Goal: Check status: Check status

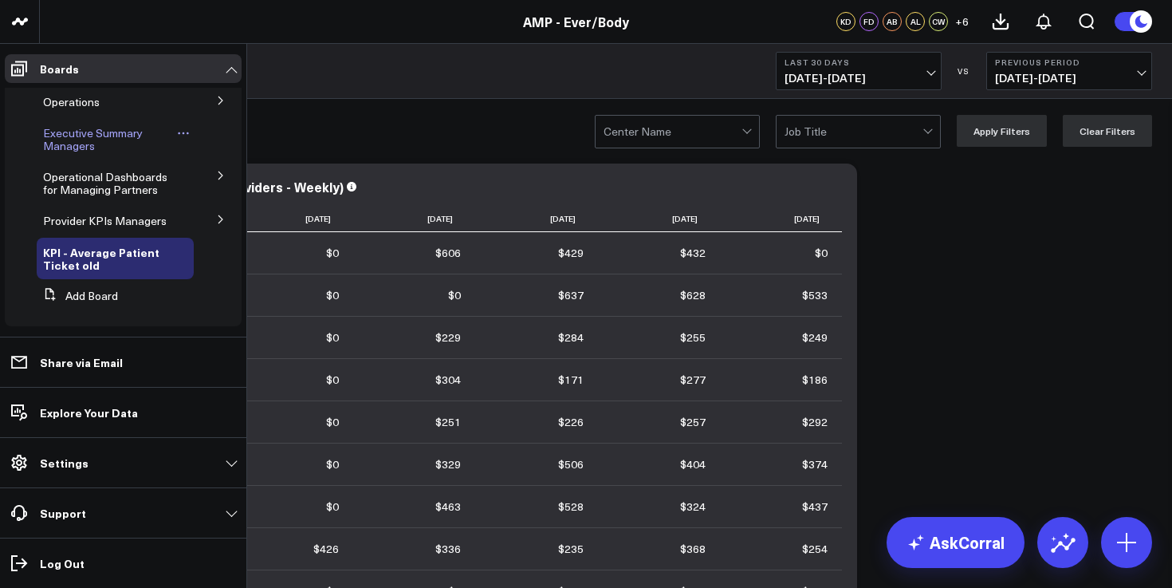
click at [67, 141] on span "Executive Summary Managers" at bounding box center [93, 139] width 100 height 28
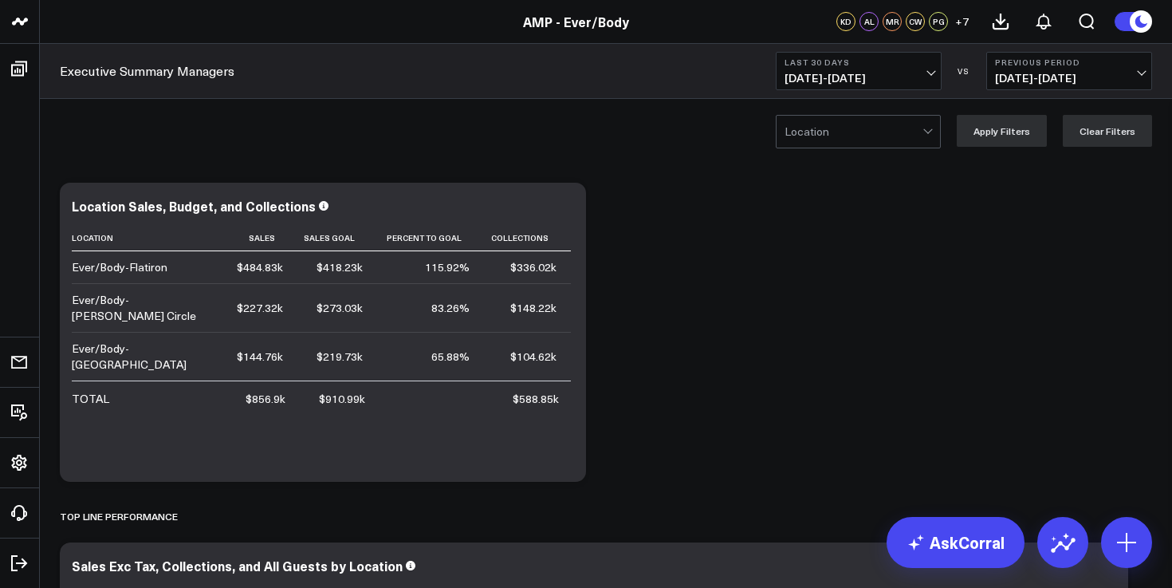
click at [851, 75] on span "[DATE] - [DATE]" at bounding box center [859, 78] width 148 height 13
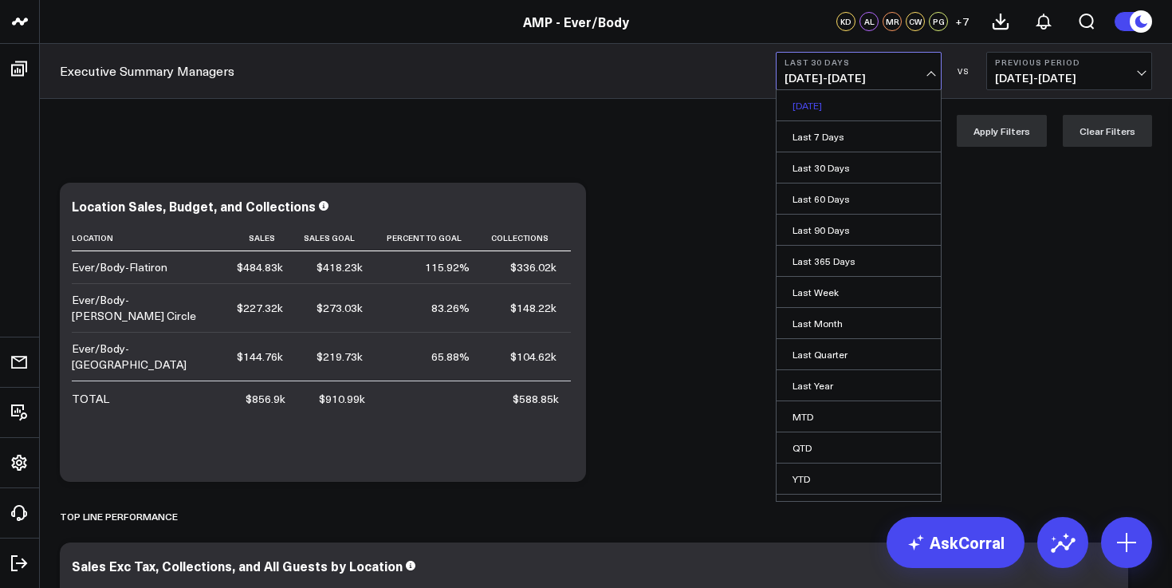
click at [846, 103] on link "[DATE]" at bounding box center [859, 105] width 164 height 30
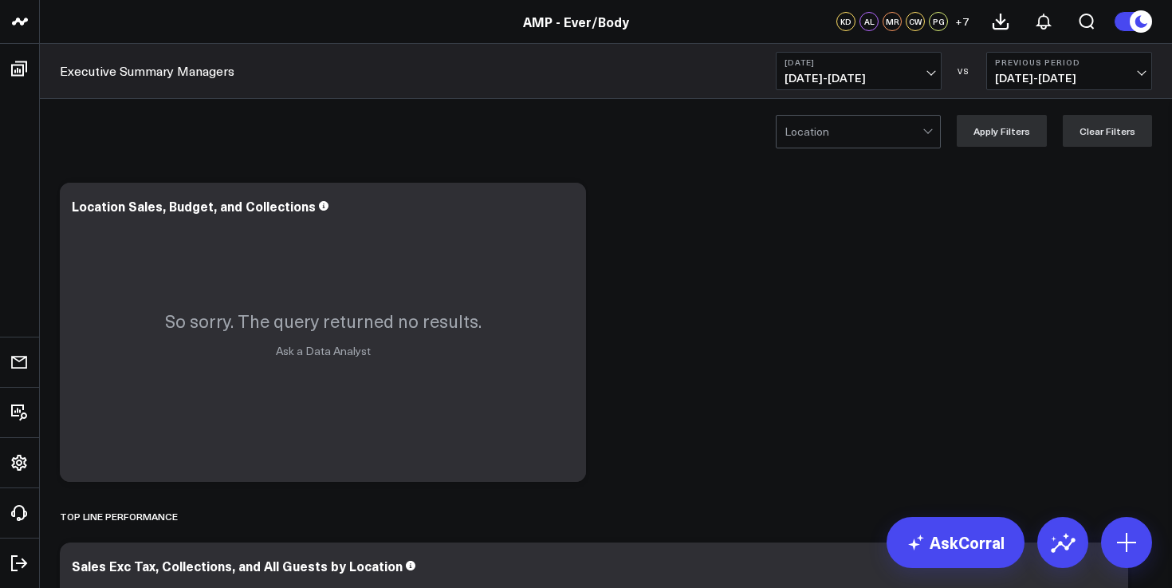
click at [849, 67] on button "[DATE] [DATE] - [DATE]" at bounding box center [859, 71] width 166 height 38
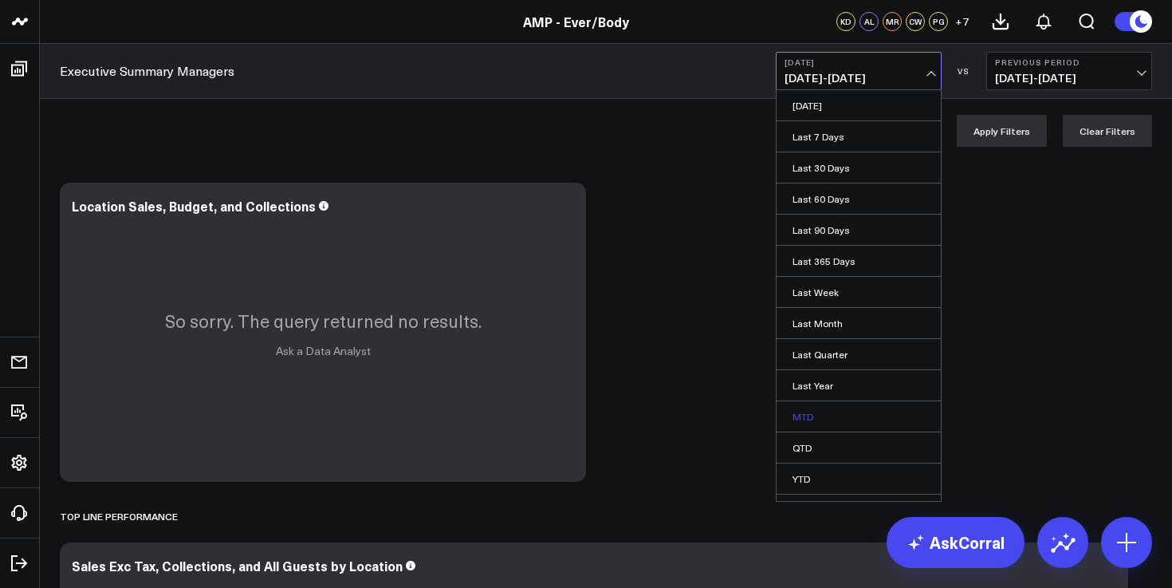
click at [824, 421] on link "MTD" at bounding box center [859, 416] width 164 height 30
